Goal: Entertainment & Leisure: Consume media (video, audio)

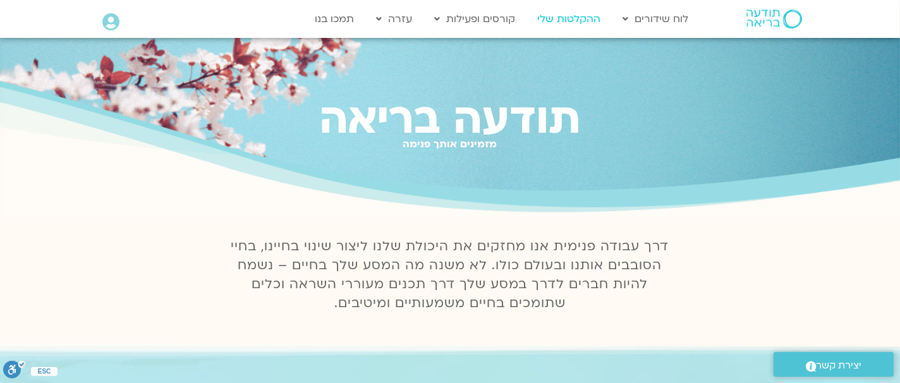
click at [577, 18] on link "ההקלטות שלי" at bounding box center [569, 19] width 76 height 24
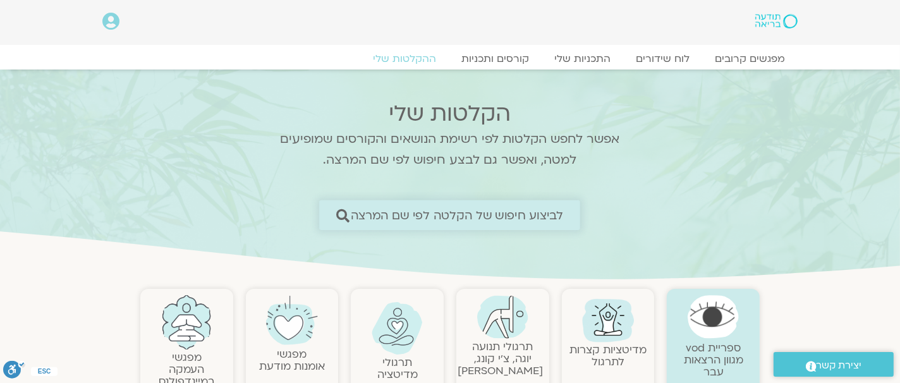
click at [506, 208] on span "לביצוע חיפוש של הקלטה לפי שם המרצה" at bounding box center [457, 214] width 213 height 13
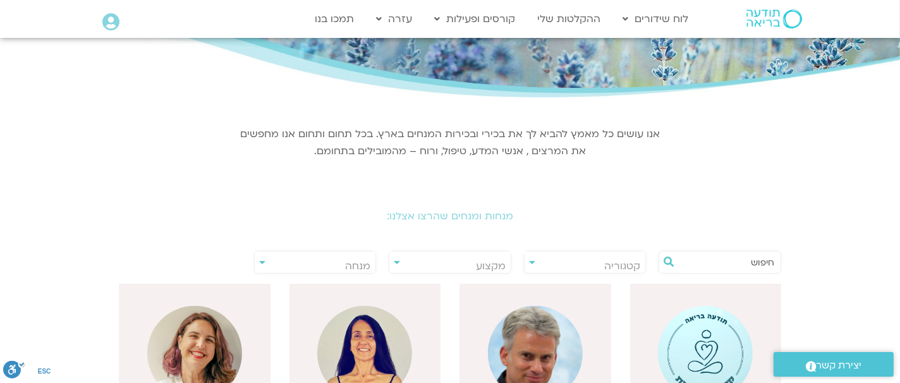
scroll to position [100, 0]
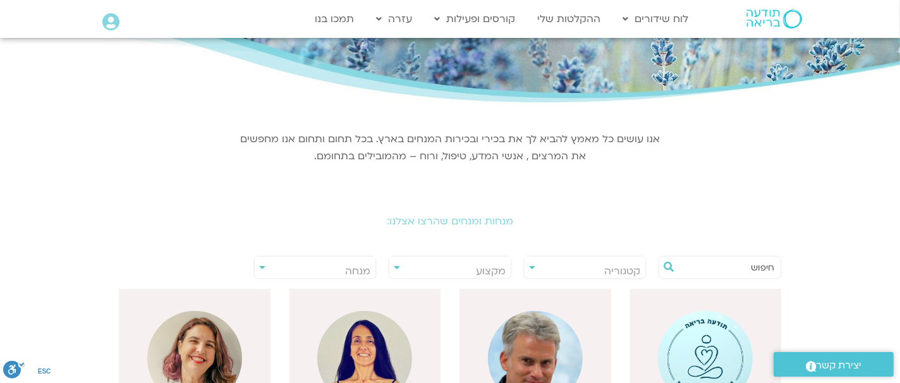
click at [685, 263] on input "text" at bounding box center [726, 266] width 96 height 21
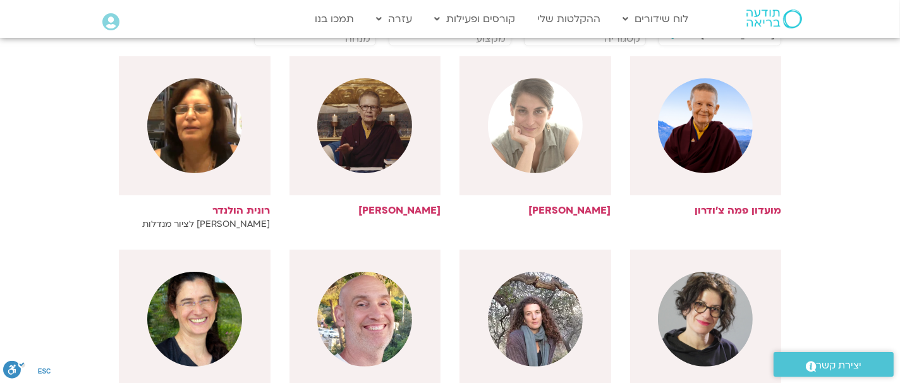
scroll to position [363, 0]
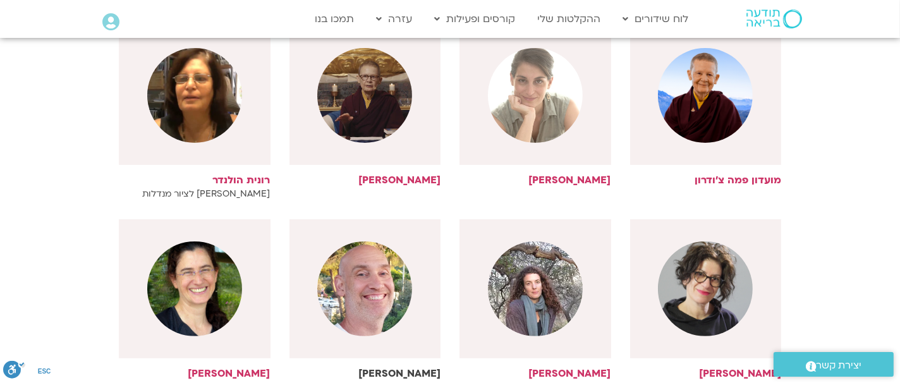
type input "רון"
click at [404, 277] on img at bounding box center [364, 288] width 95 height 95
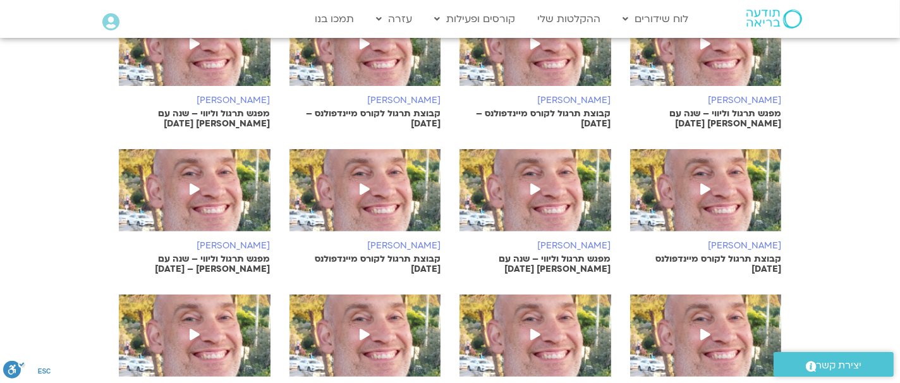
scroll to position [539, 0]
click at [191, 183] on icon at bounding box center [195, 188] width 10 height 11
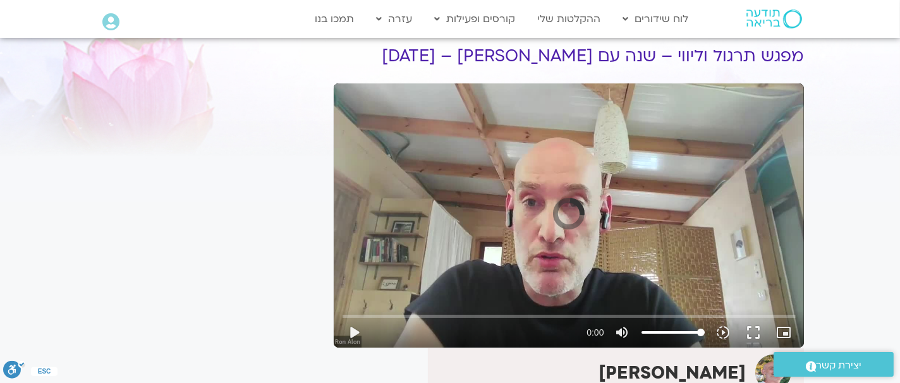
scroll to position [57, 0]
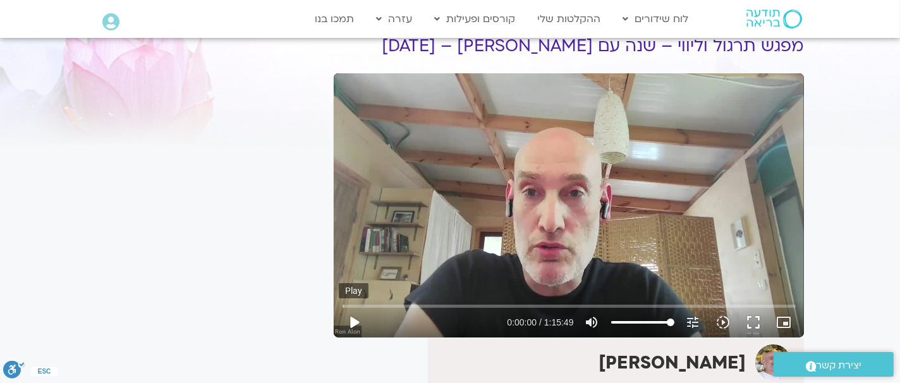
click at [356, 320] on button "play_arrow" at bounding box center [354, 322] width 30 height 30
click at [751, 316] on button "fullscreen" at bounding box center [753, 322] width 30 height 30
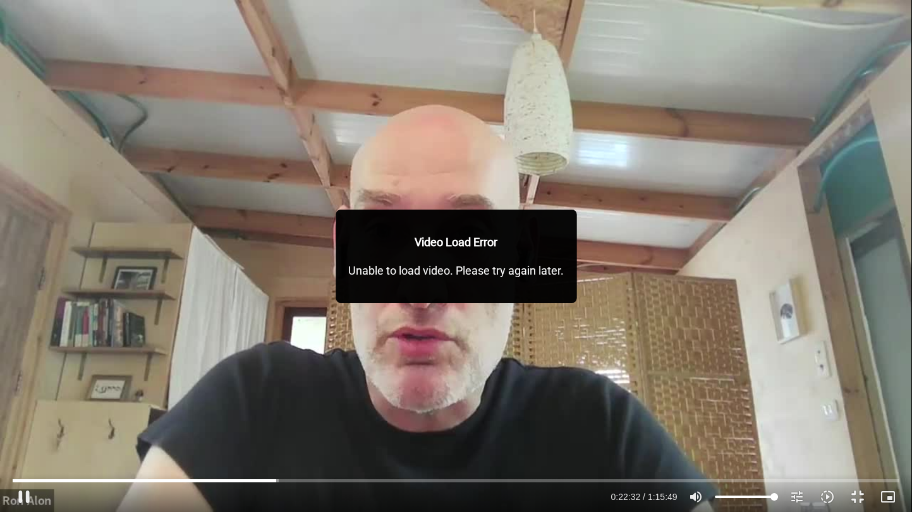
click at [836, 378] on div "Skip ad 1:06:50 pause 0:22:32 / 1:15:49 volume_up Mute tune Resolution Auto 720…" at bounding box center [456, 256] width 912 height 512
click at [836, 378] on div "Skip ad 1:06:50 play_arrow 0:22:33 / 1:15:49 volume_up Mute tune Resolution Aut…" at bounding box center [456, 256] width 912 height 512
click at [836, 378] on div "Skip ad 1:06:50 pause 0:22:33 / 1:15:49 volume_up Mute tune Resolution Auto 720…" at bounding box center [456, 256] width 912 height 512
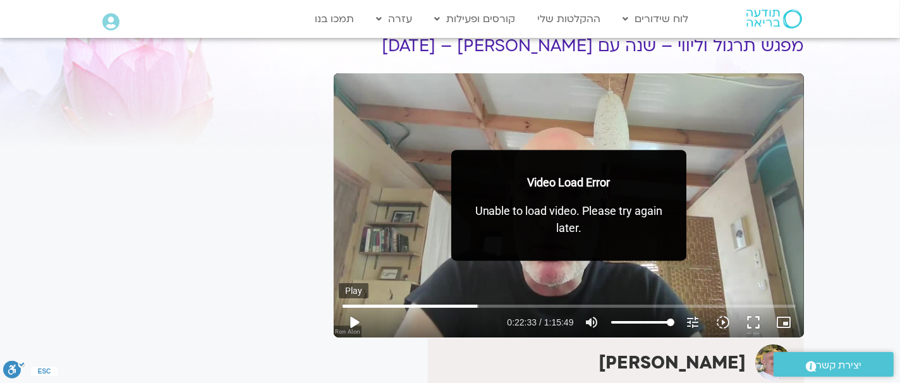
click at [351, 322] on button "play_arrow" at bounding box center [354, 322] width 30 height 30
click at [556, 222] on p "Unable to load video. Please try again later." at bounding box center [569, 220] width 210 height 34
click at [752, 319] on button "fullscreen" at bounding box center [753, 322] width 30 height 30
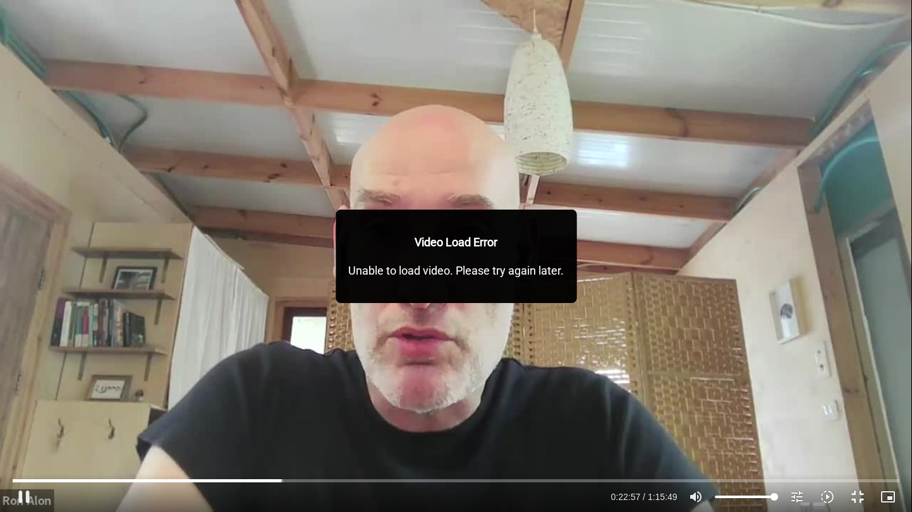
click at [464, 267] on p "Unable to load video. Please try again later." at bounding box center [455, 270] width 215 height 17
drag, startPoint x: 464, startPoint y: 267, endPoint x: 608, endPoint y: 296, distance: 146.3
click at [608, 296] on div "Skip ad 1:05:32 pause 0:22:59 / 1:15:49 volume_up Mute tune Resolution Auto 720…" at bounding box center [456, 256] width 912 height 512
drag, startPoint x: 560, startPoint y: 289, endPoint x: 635, endPoint y: 337, distance: 88.7
click at [635, 337] on div "Skip ad 1:05:32 pause 0:23:00 / 1:15:49 volume_up Mute tune Resolution Auto 720…" at bounding box center [456, 256] width 912 height 512
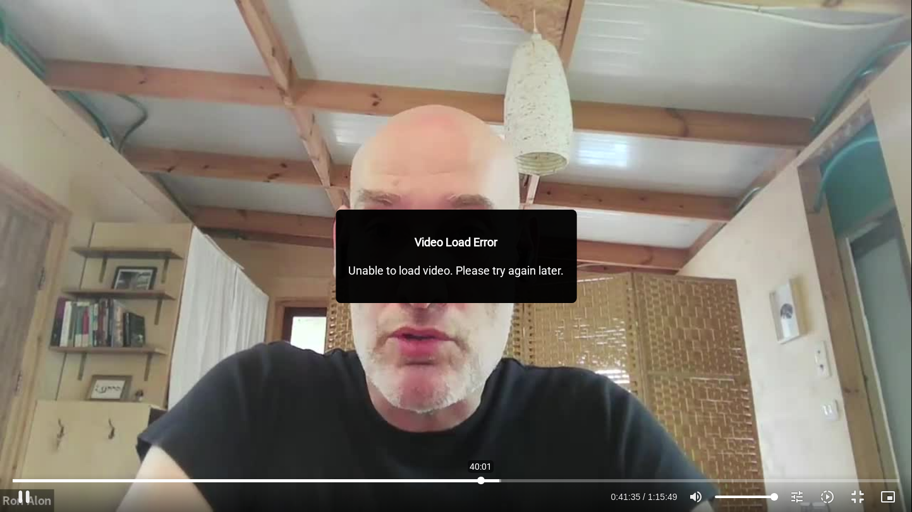
click at [480, 382] on input "Seek" at bounding box center [456, 481] width 886 height 8
click at [462, 382] on input "Seek" at bounding box center [456, 481] width 886 height 8
click at [22, 382] on button "pause" at bounding box center [24, 497] width 30 height 30
type input "3835.060112"
click at [855, 382] on button "fullscreen_exit" at bounding box center [857, 497] width 30 height 30
